Goal: Transaction & Acquisition: Download file/media

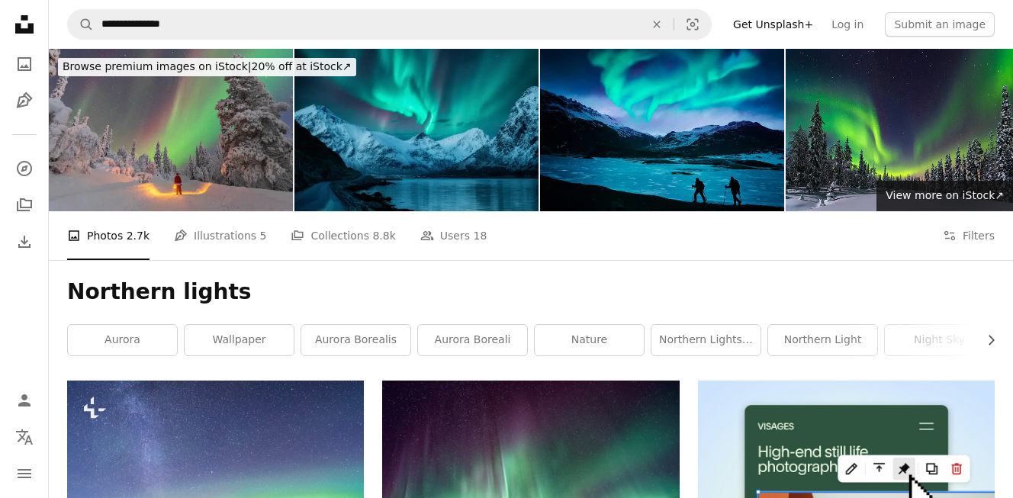
scroll to position [822, 0]
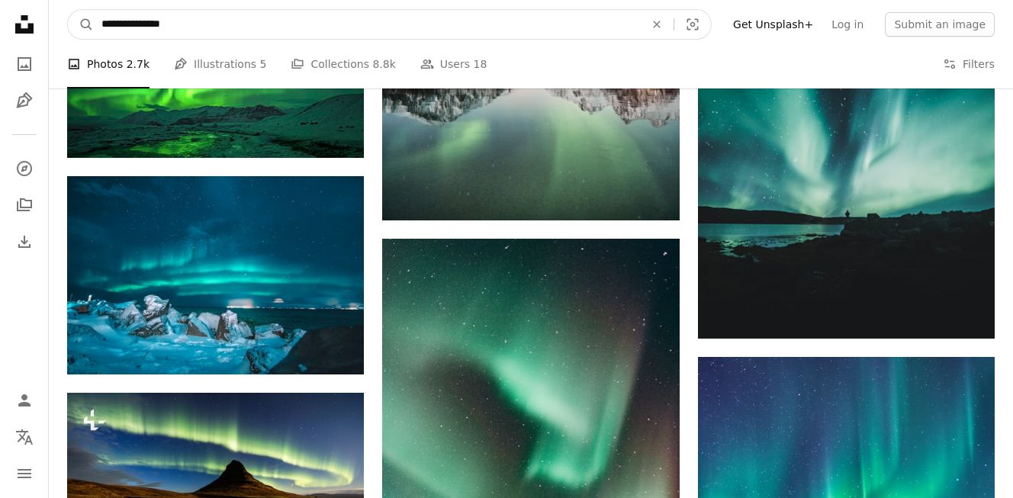
click at [175, 21] on input "**********" at bounding box center [367, 24] width 546 height 29
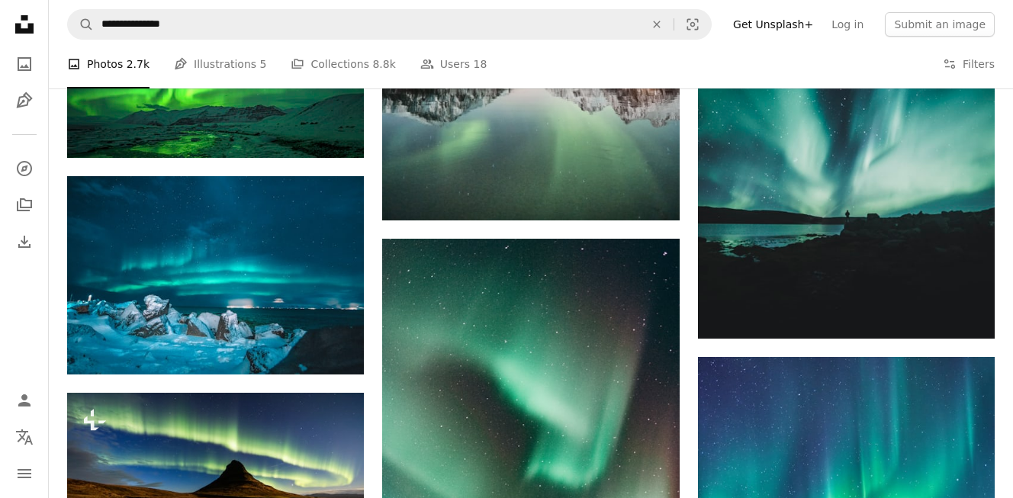
click at [789, 77] on div "A photo Photos 2.7k Pen Tool Illustrations 5 A stack of folders Collections 8.8…" at bounding box center [530, 64] width 927 height 49
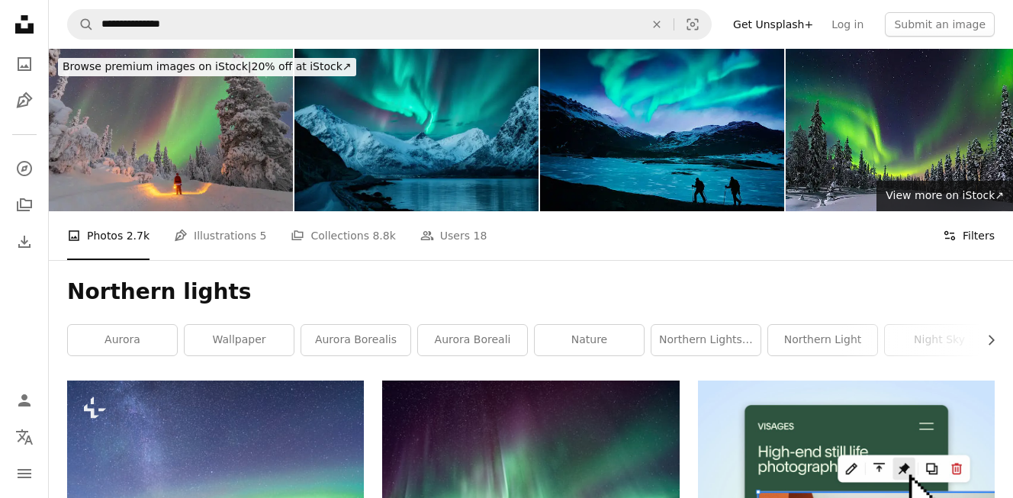
click at [965, 233] on button "Filters Filters" at bounding box center [968, 235] width 52 height 49
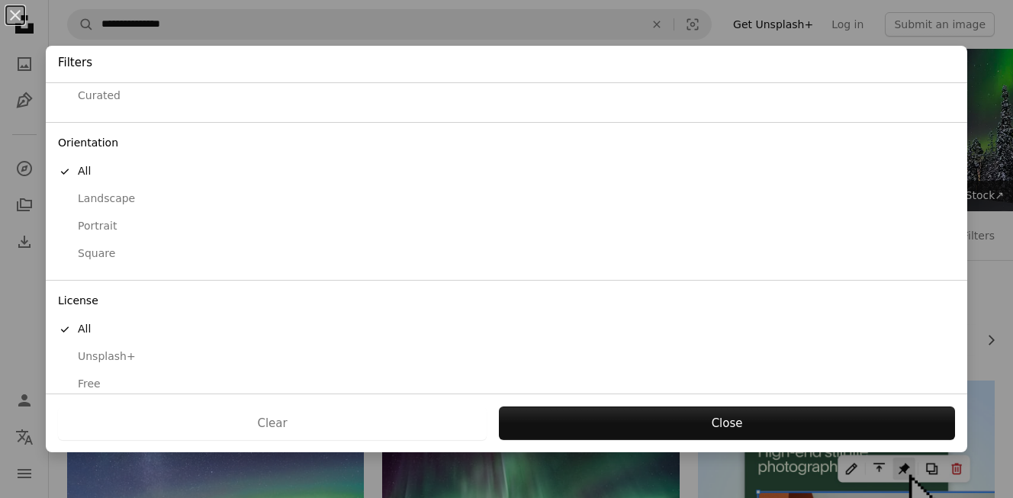
scroll to position [108, 0]
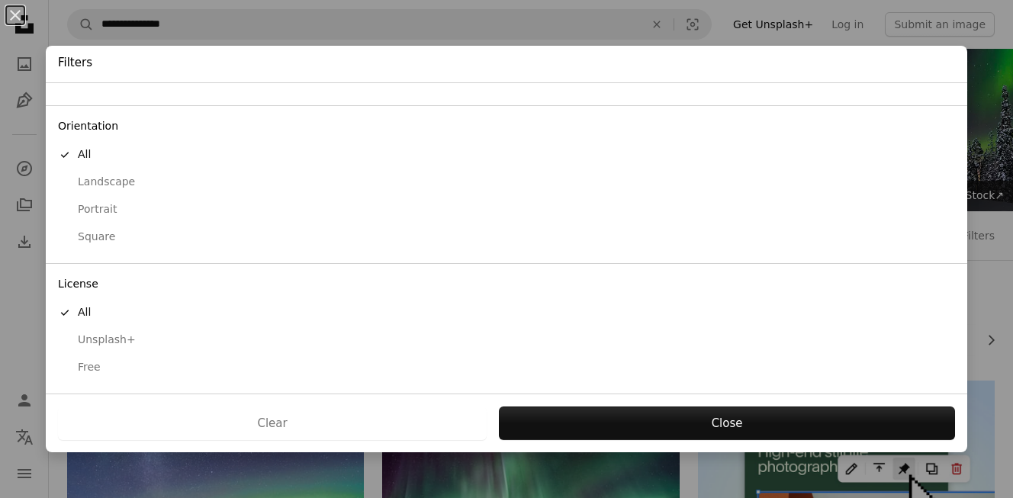
click at [107, 368] on div "Free" at bounding box center [506, 367] width 897 height 15
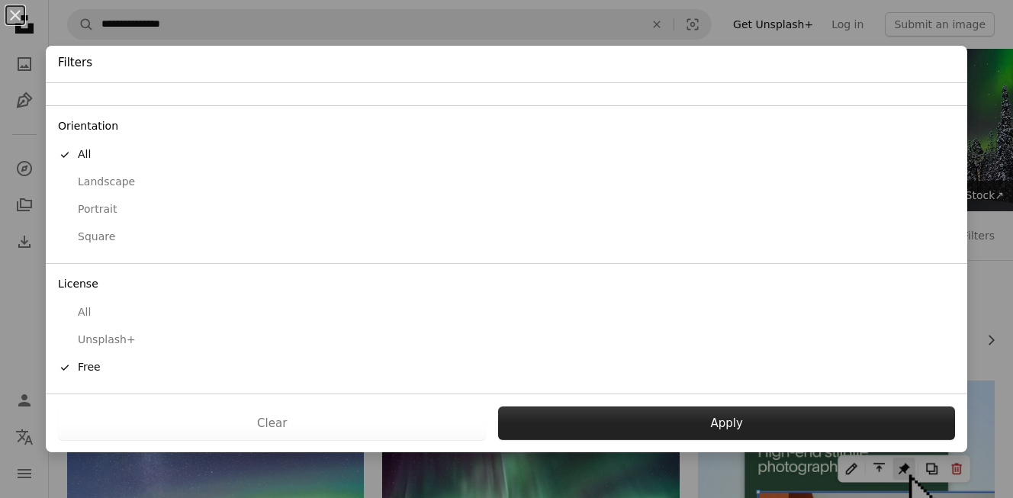
click at [691, 424] on button "Apply" at bounding box center [726, 423] width 457 height 34
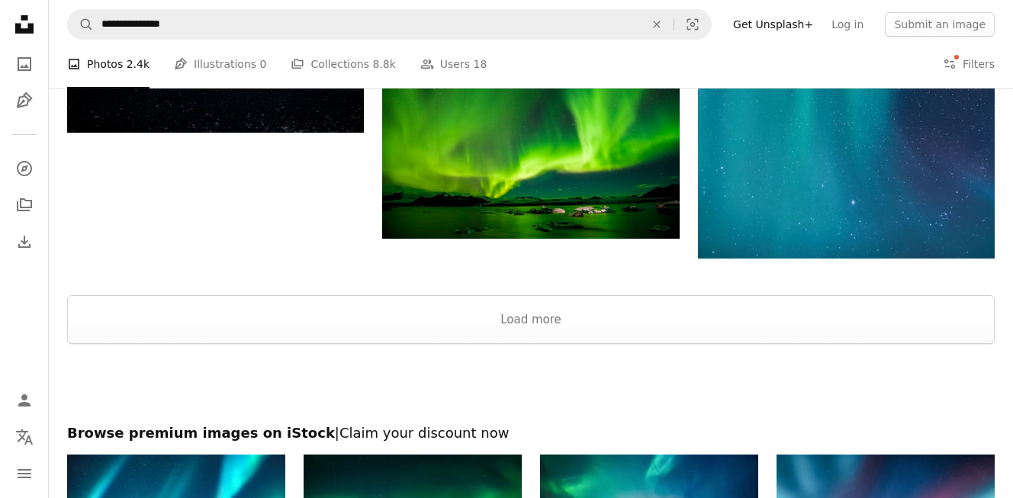
scroll to position [2334, 0]
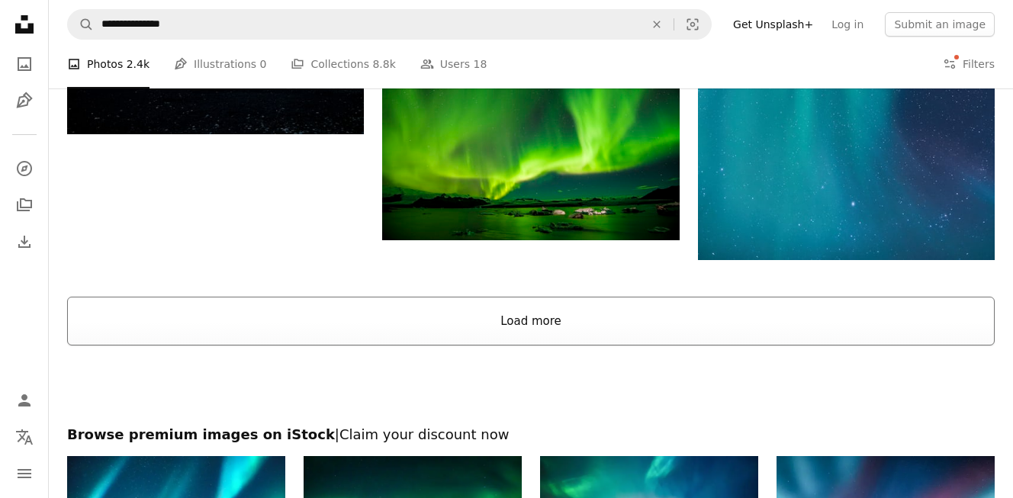
click at [519, 319] on button "Load more" at bounding box center [530, 321] width 927 height 49
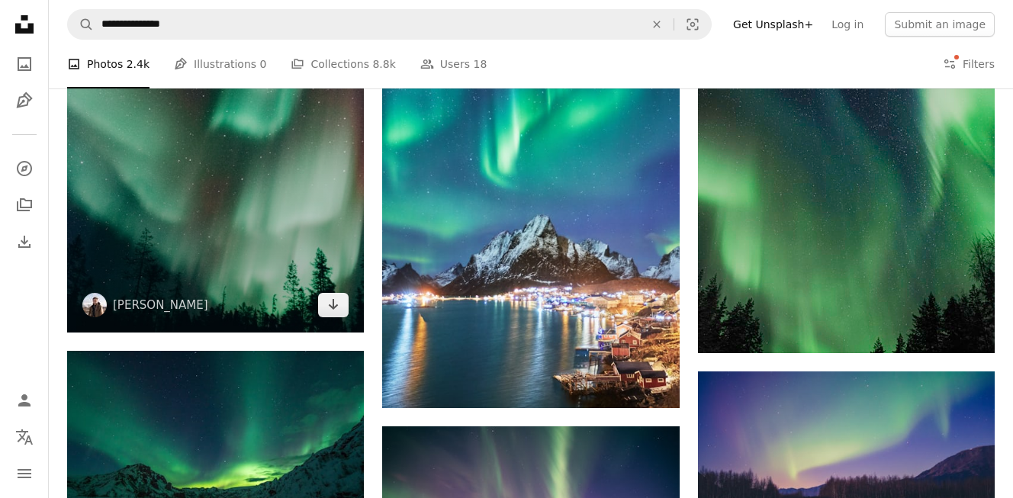
scroll to position [1099, 0]
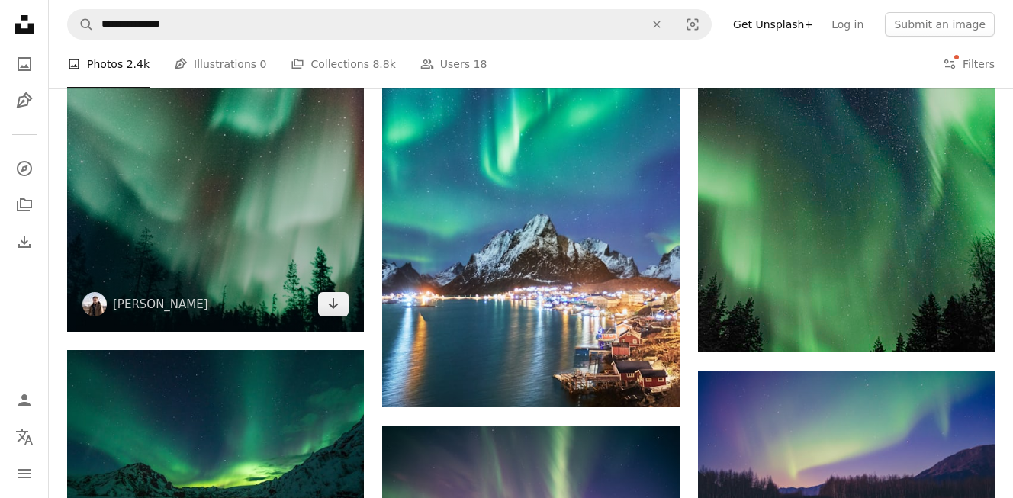
click at [263, 231] on img at bounding box center [215, 110] width 297 height 444
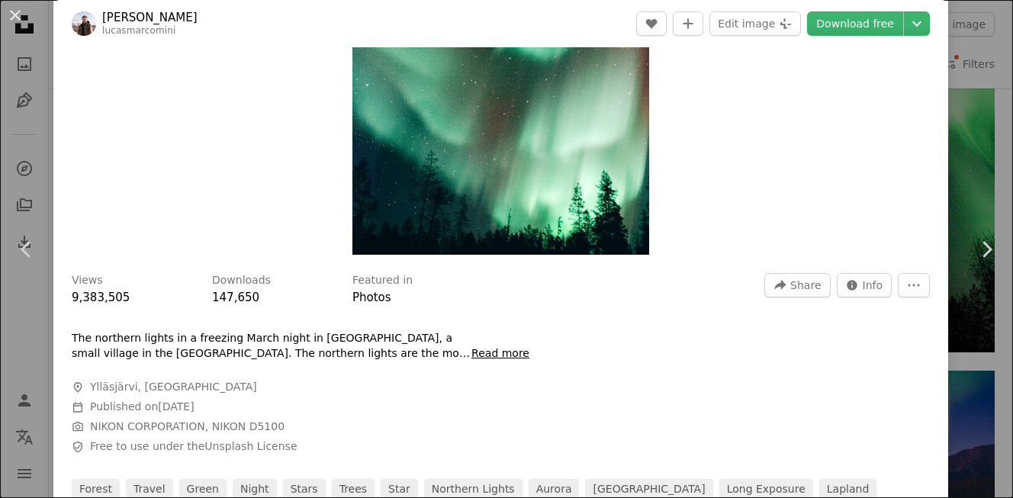
scroll to position [254, 0]
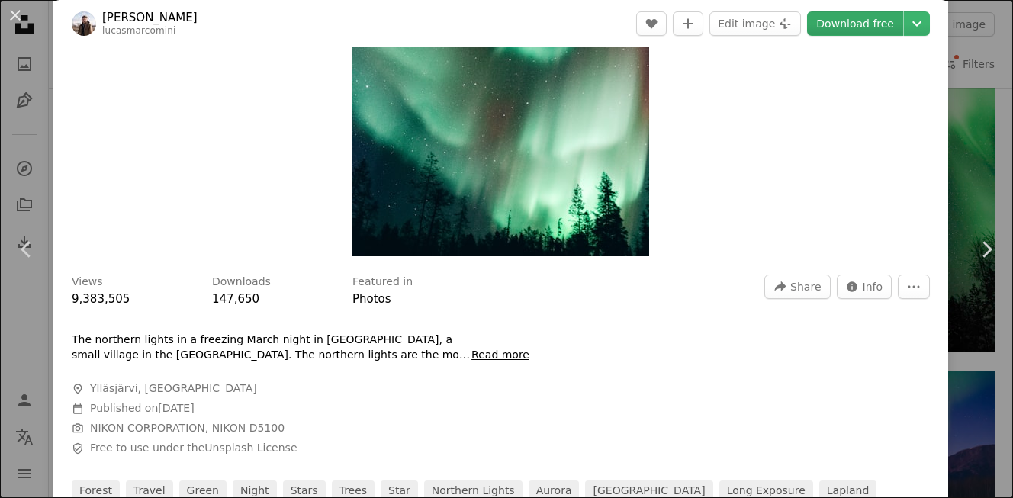
click at [848, 26] on link "Download free" at bounding box center [855, 23] width 96 height 24
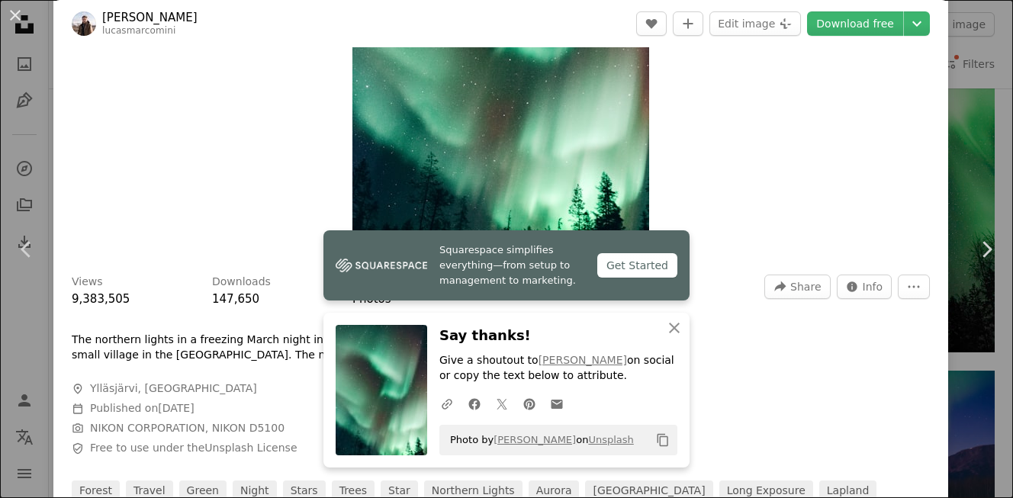
click at [984, 72] on div "An X shape Chevron left Chevron right [PERSON_NAME] lucasmarcomini A heart A pl…" at bounding box center [506, 249] width 1013 height 498
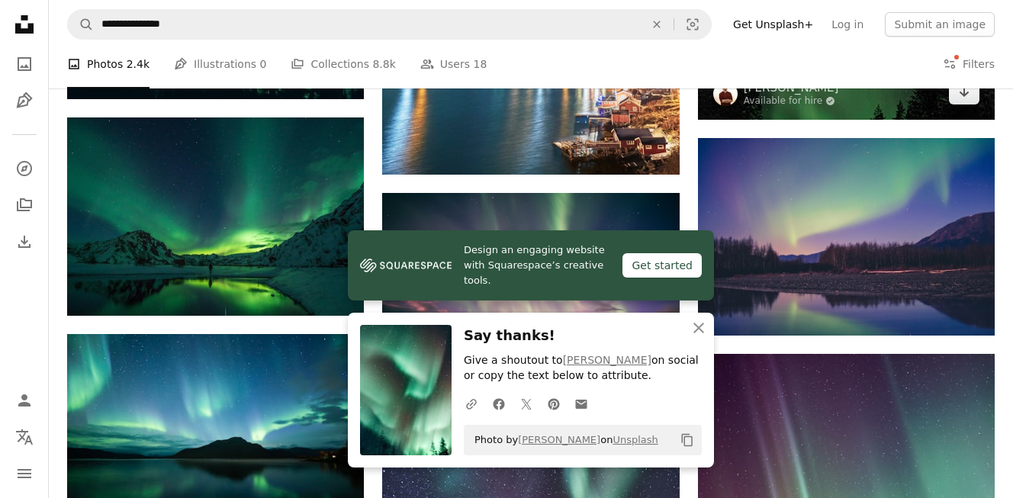
scroll to position [1331, 0]
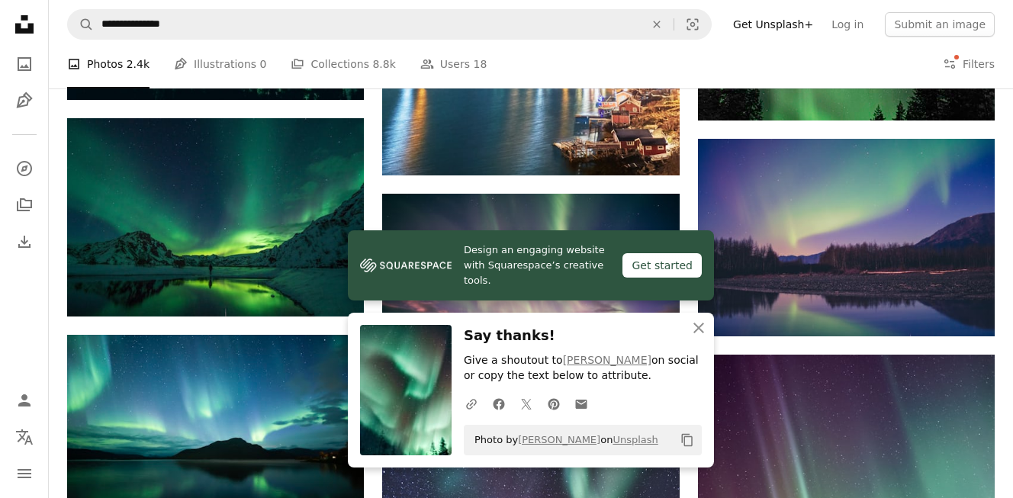
click at [30, 277] on nav "Unsplash logo Unsplash Home A photo Pen Tool A compass A stack of folders Downl…" at bounding box center [24, 249] width 49 height 498
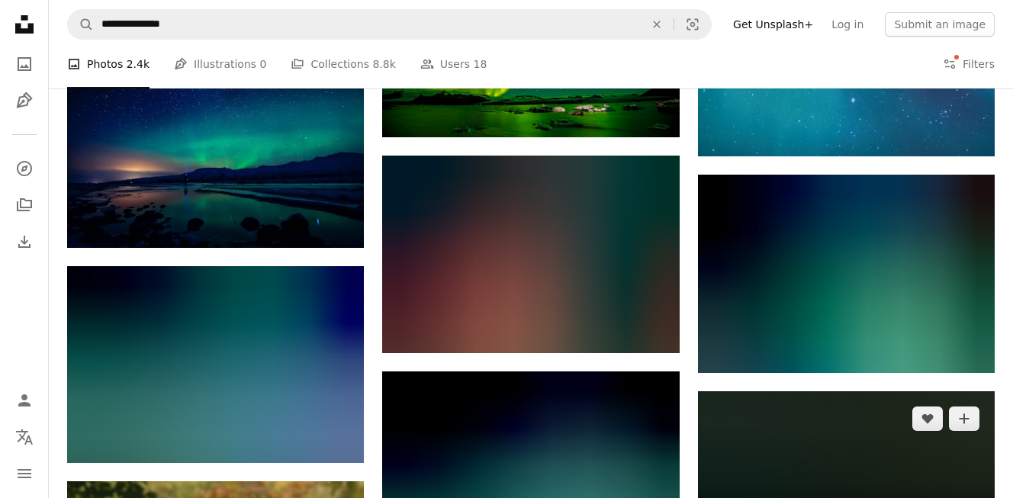
scroll to position [2435, 0]
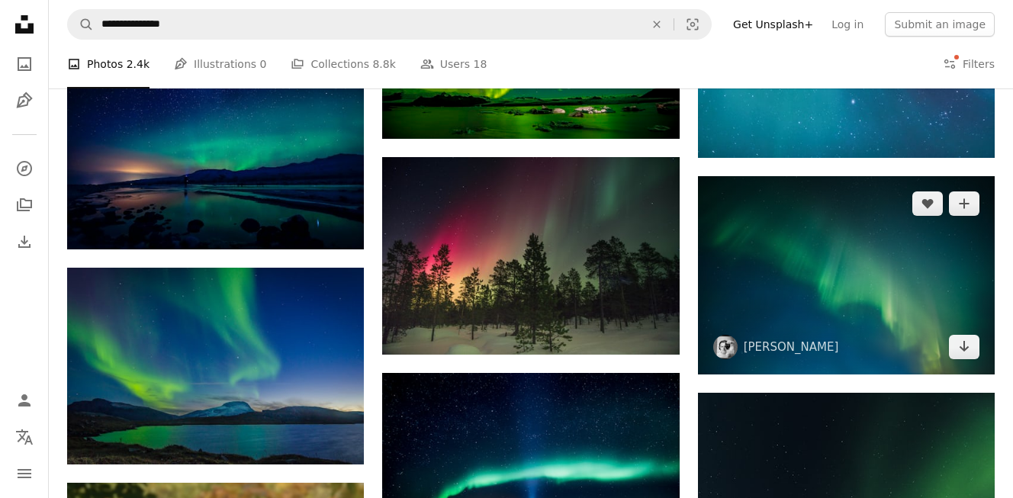
click at [874, 301] on img at bounding box center [846, 275] width 297 height 198
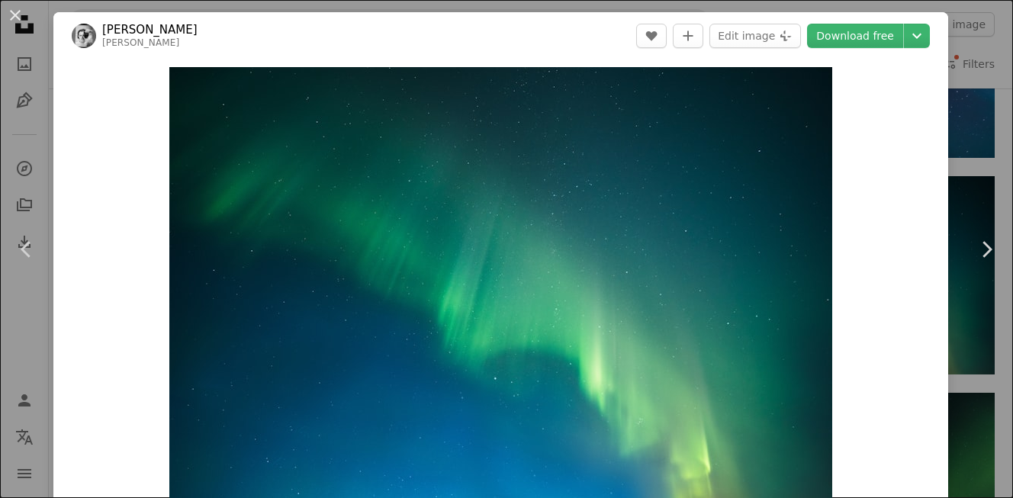
click at [991, 57] on div "An X shape Chevron left Chevron right [PERSON_NAME] [PERSON_NAME] A heart A plu…" at bounding box center [506, 249] width 1013 height 498
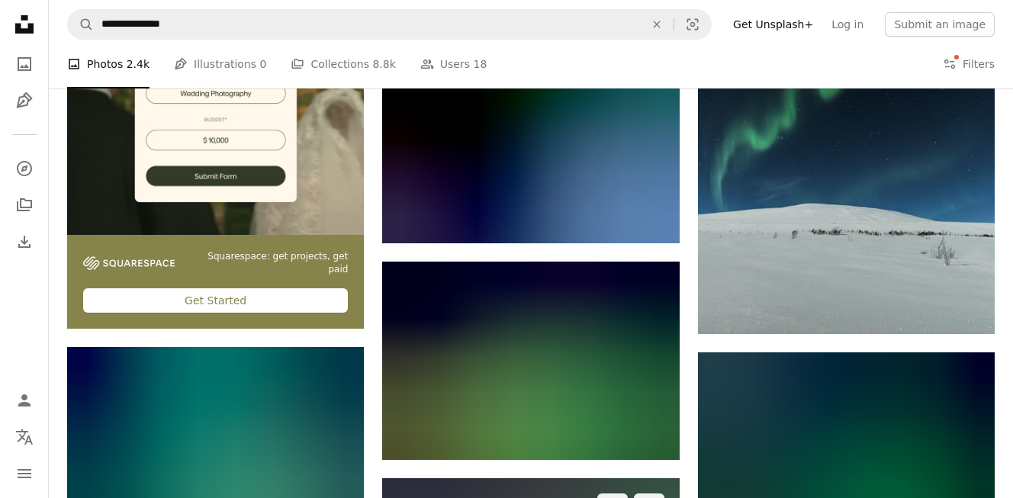
scroll to position [2724, 0]
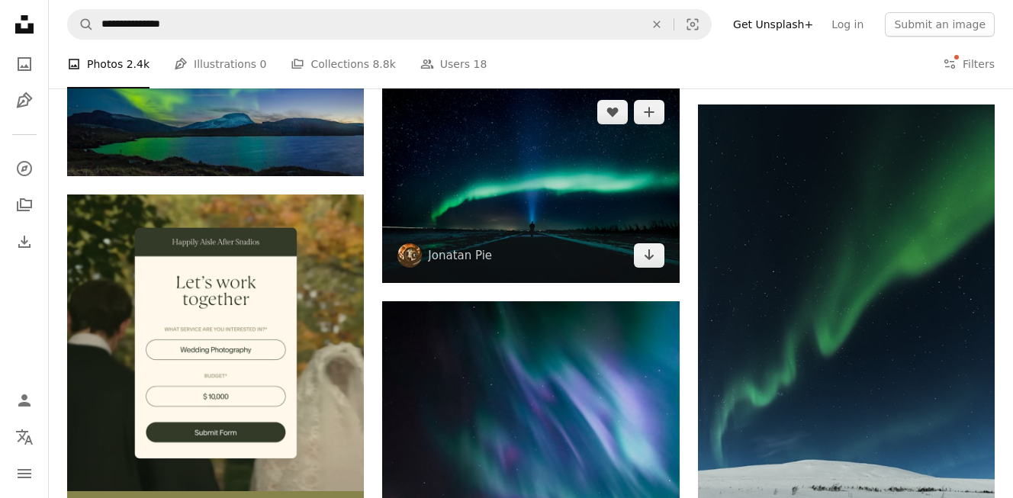
click at [589, 192] on img at bounding box center [530, 184] width 297 height 198
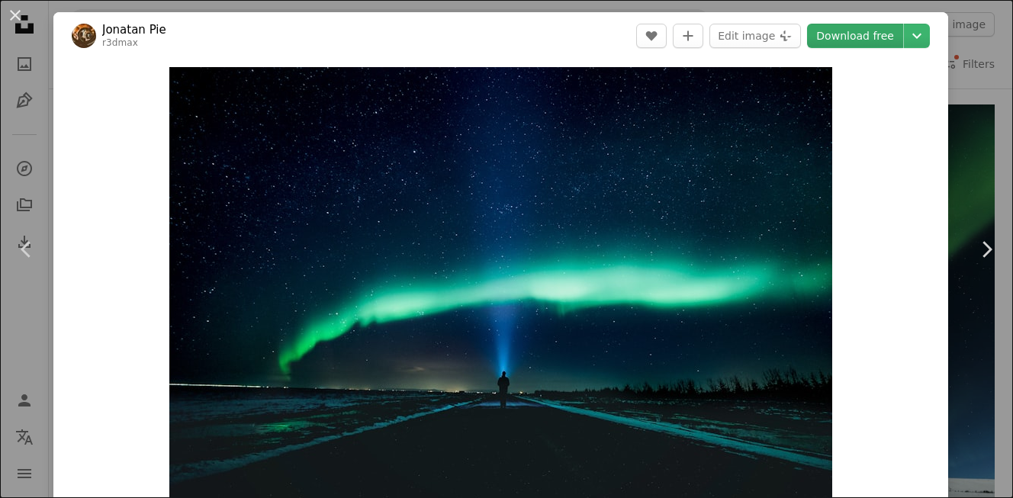
click at [833, 36] on link "Download free" at bounding box center [855, 36] width 96 height 24
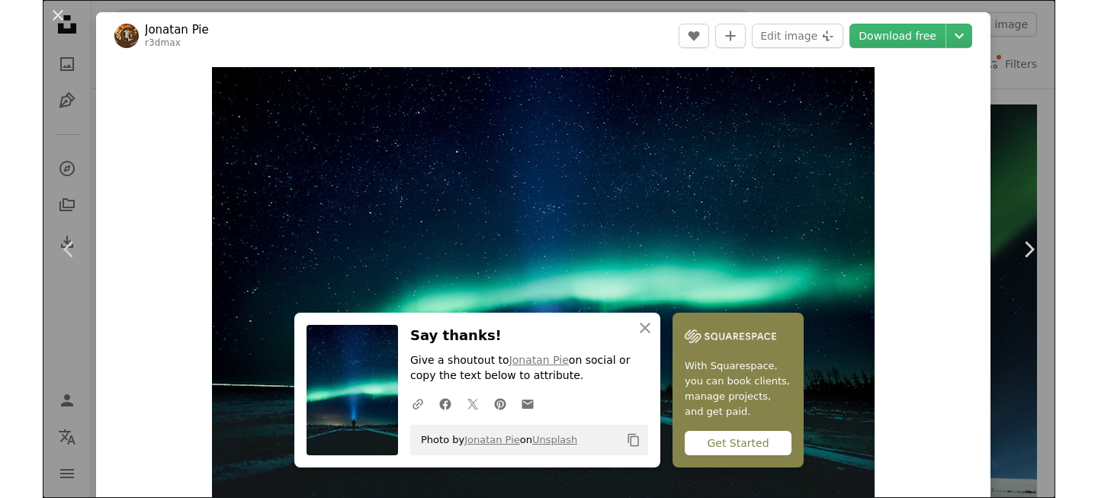
scroll to position [2872, 0]
